Goal: Task Accomplishment & Management: Manage account settings

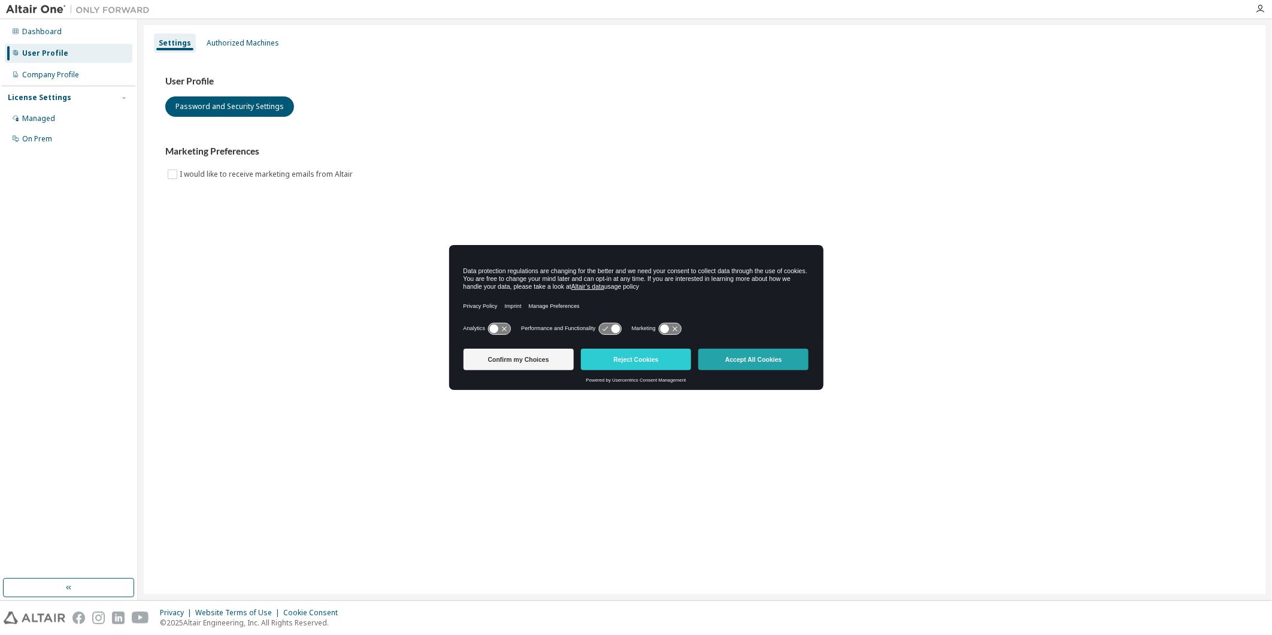
click at [774, 356] on button "Accept All Cookies" at bounding box center [753, 360] width 110 height 22
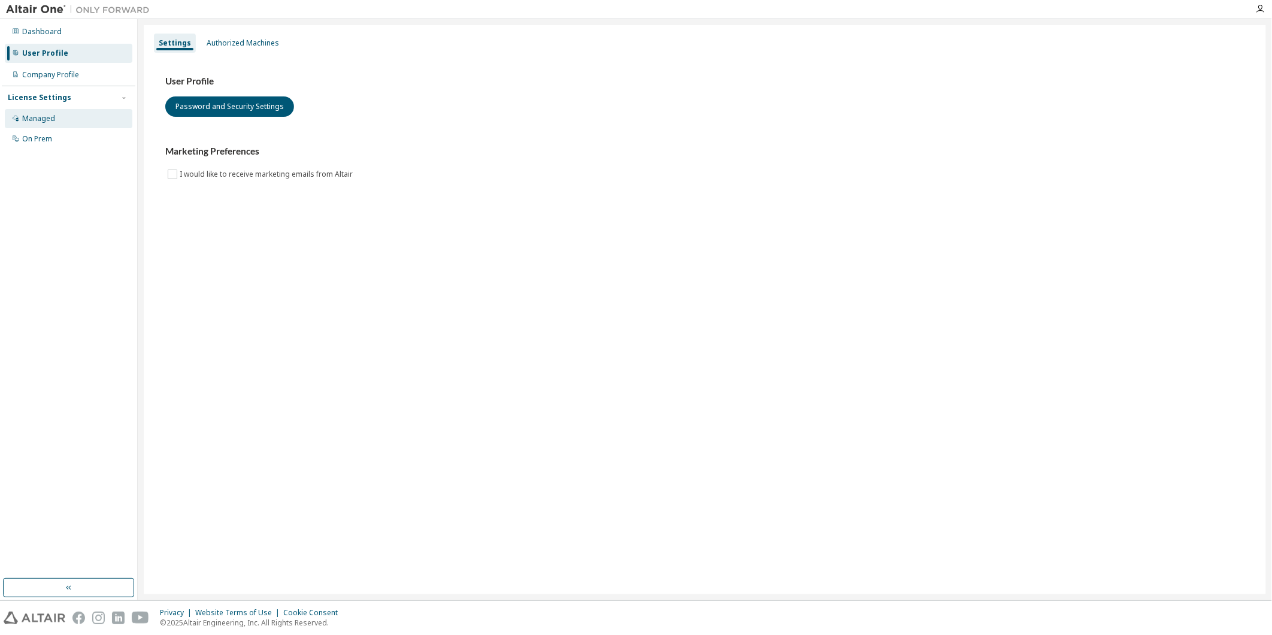
click at [25, 118] on div "Managed" at bounding box center [38, 119] width 33 height 10
